Goal: Navigation & Orientation: Find specific page/section

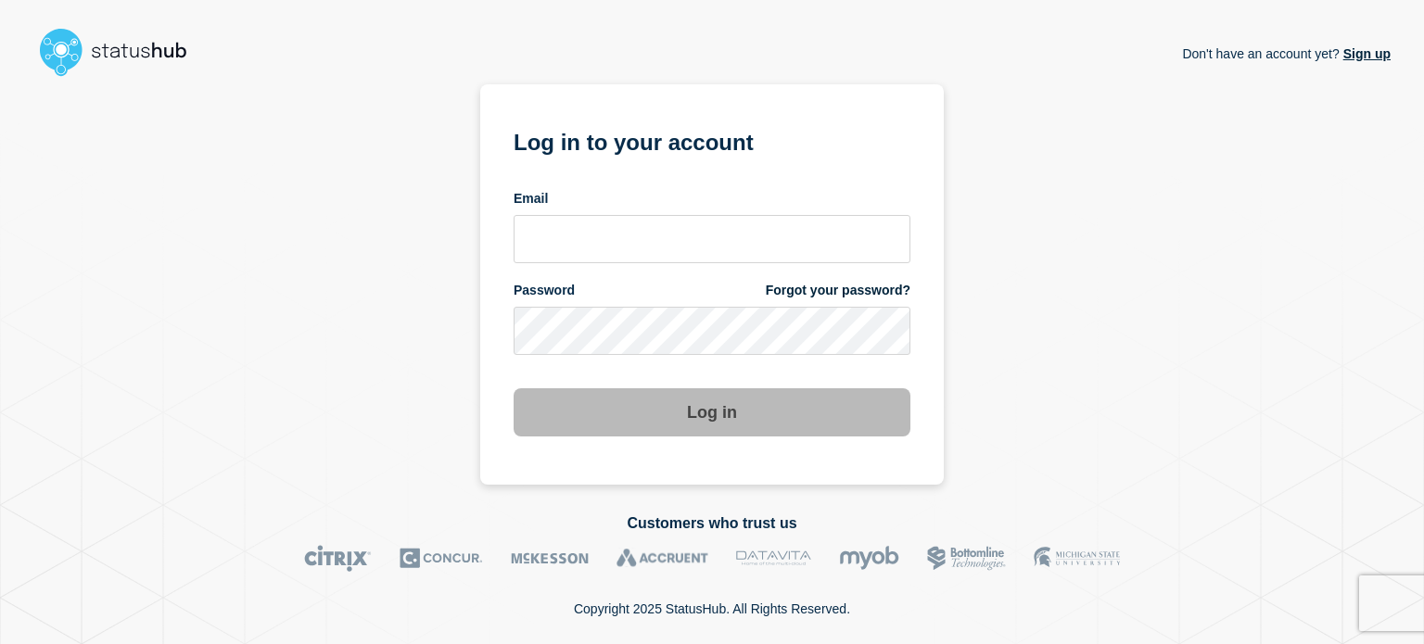
click at [1315, 210] on div "Don't have an account yet? Sign up Log in to your account Email Password Forgot…" at bounding box center [711, 284] width 1357 height 401
click at [686, 253] on input "email input" at bounding box center [712, 239] width 397 height 48
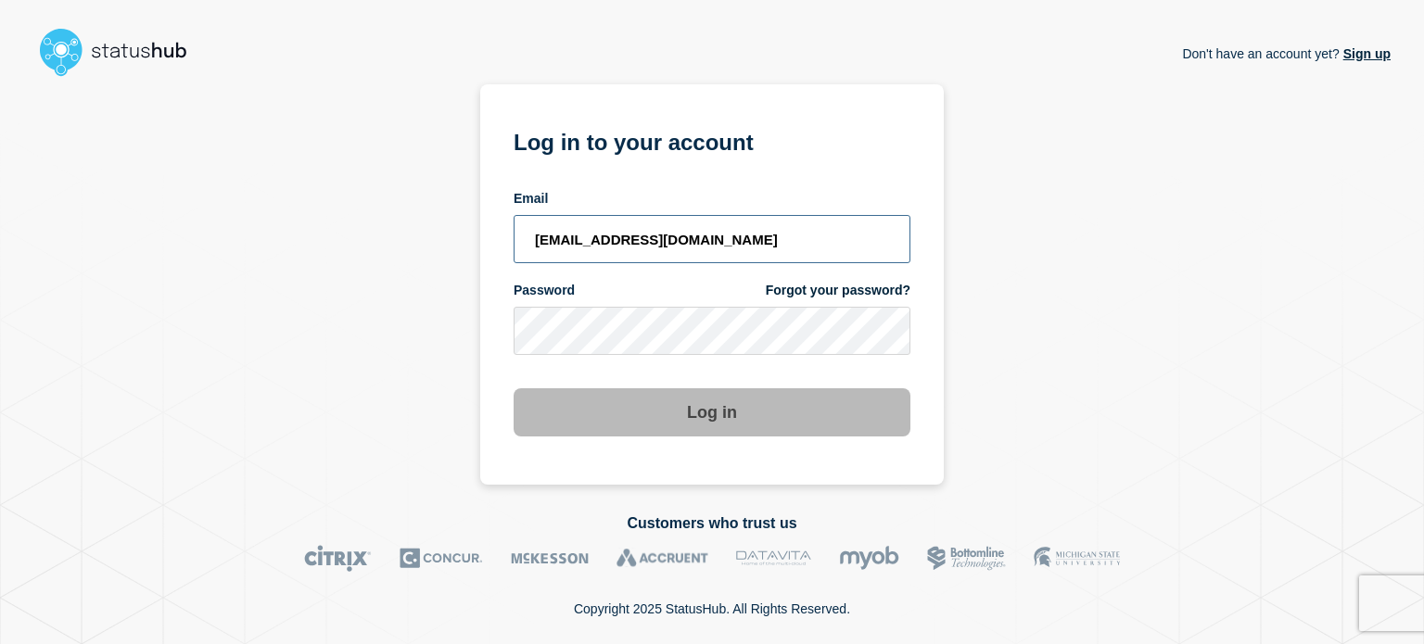
drag, startPoint x: 688, startPoint y: 244, endPoint x: 261, endPoint y: 282, distance: 429.1
click at [261, 282] on div "Don't have an account yet? Sign up Log in to your account Email quidnunct@gmail…" at bounding box center [711, 284] width 1357 height 401
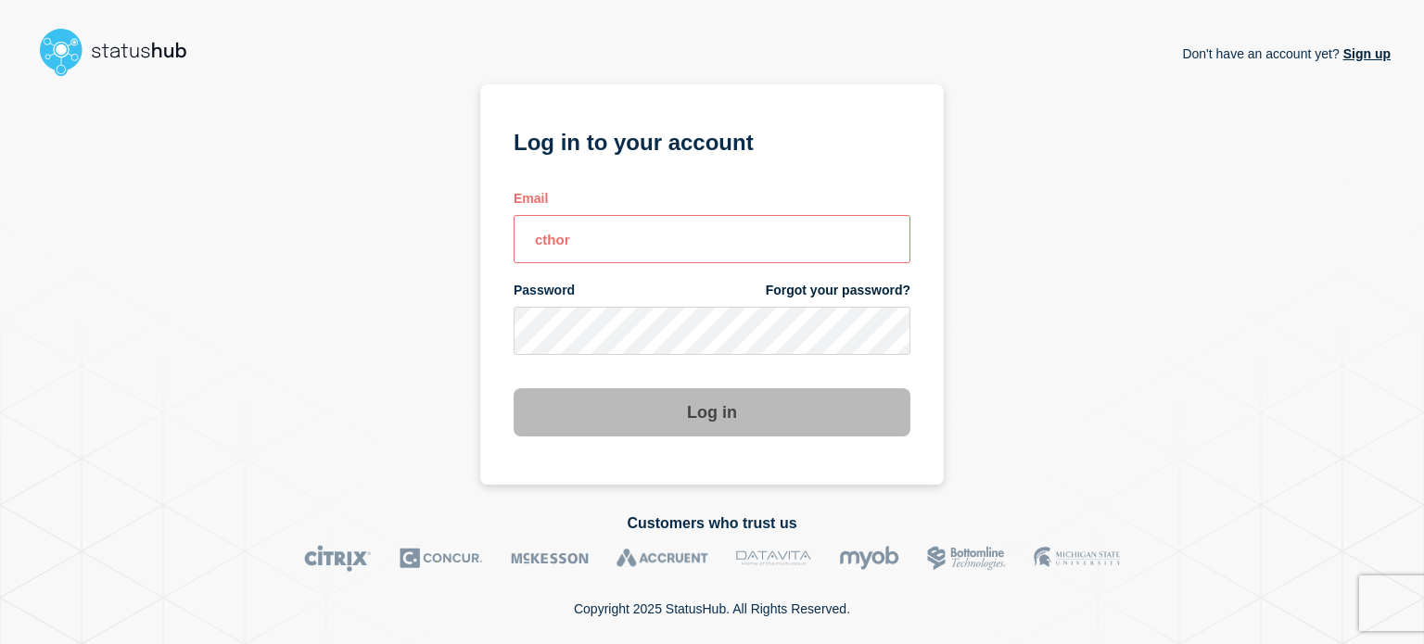
type input "cthorpe@fsu.edu"
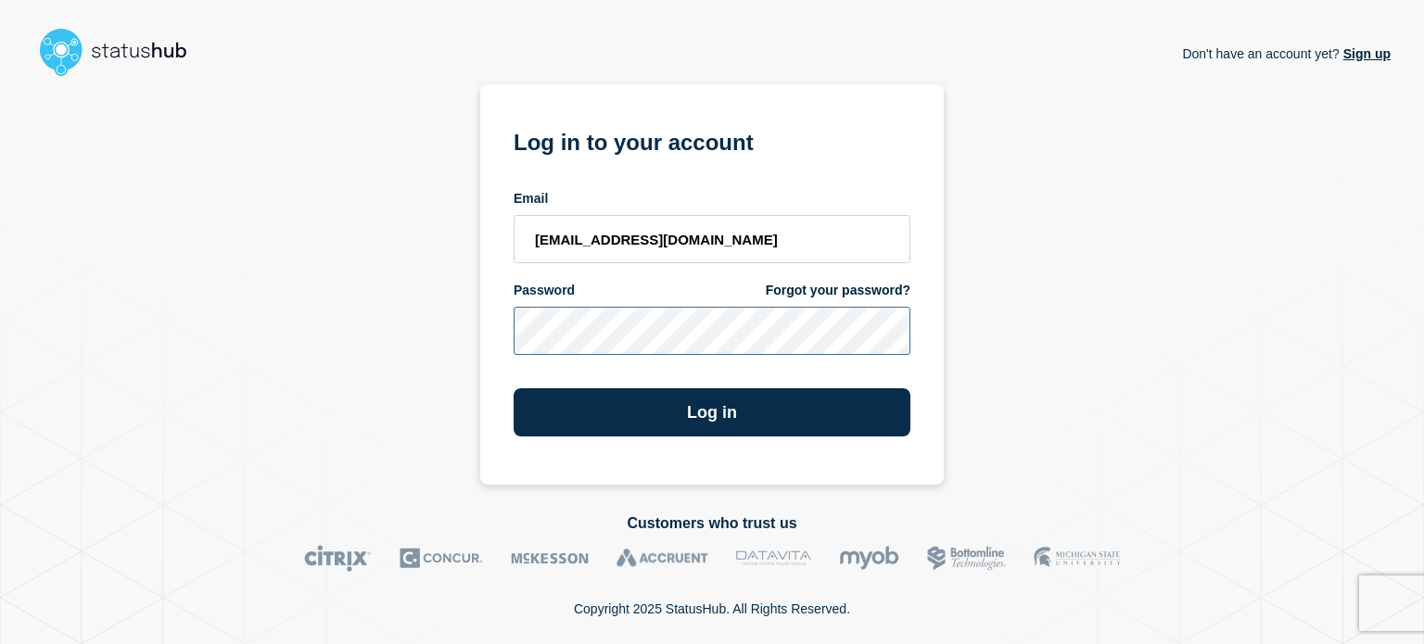
click at [514, 389] on button "Log in" at bounding box center [712, 413] width 397 height 48
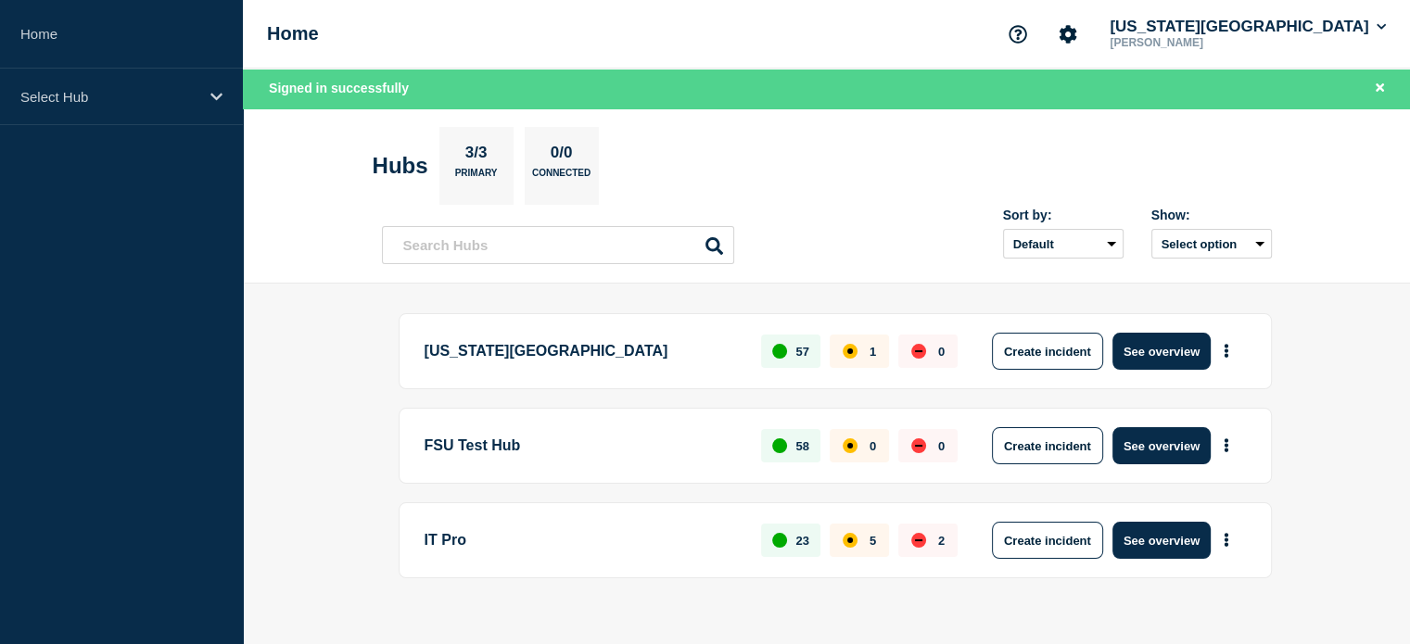
click at [1181, 353] on button "See overview" at bounding box center [1162, 351] width 98 height 37
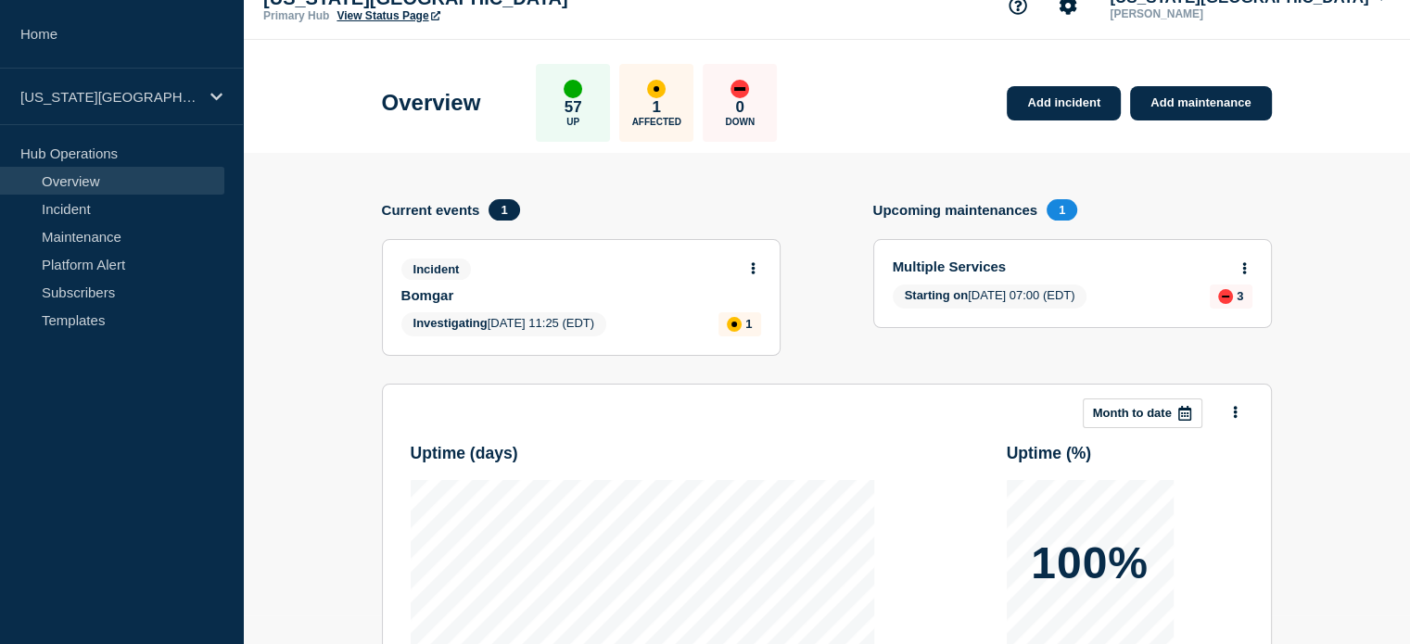
scroll to position [30, 0]
click at [652, 338] on div "Incident Bomgar Investigating [DATE] 11:25 (EDT) 1" at bounding box center [581, 296] width 397 height 115
